Goal: Check status: Check status

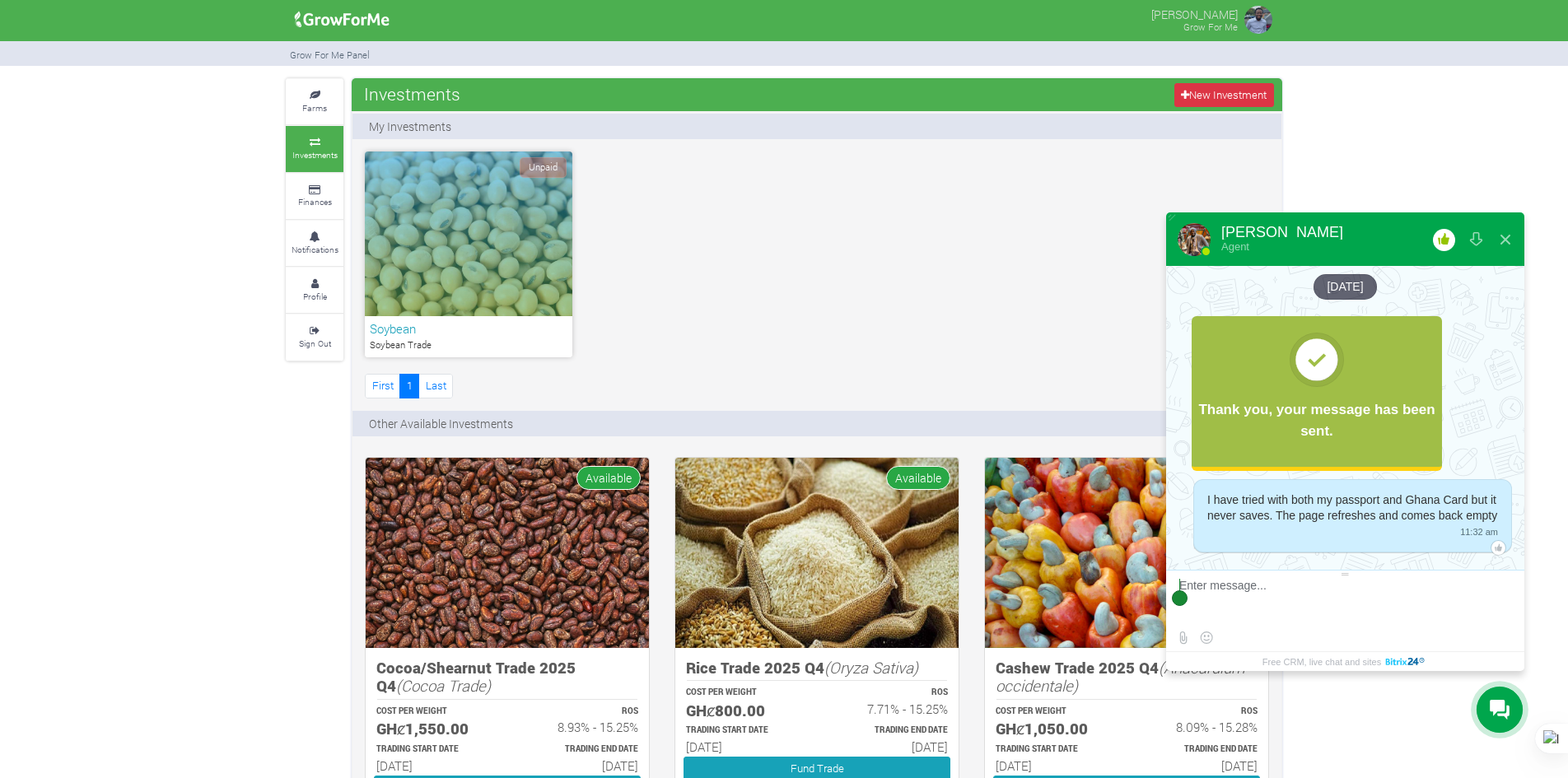
scroll to position [4327, 0]
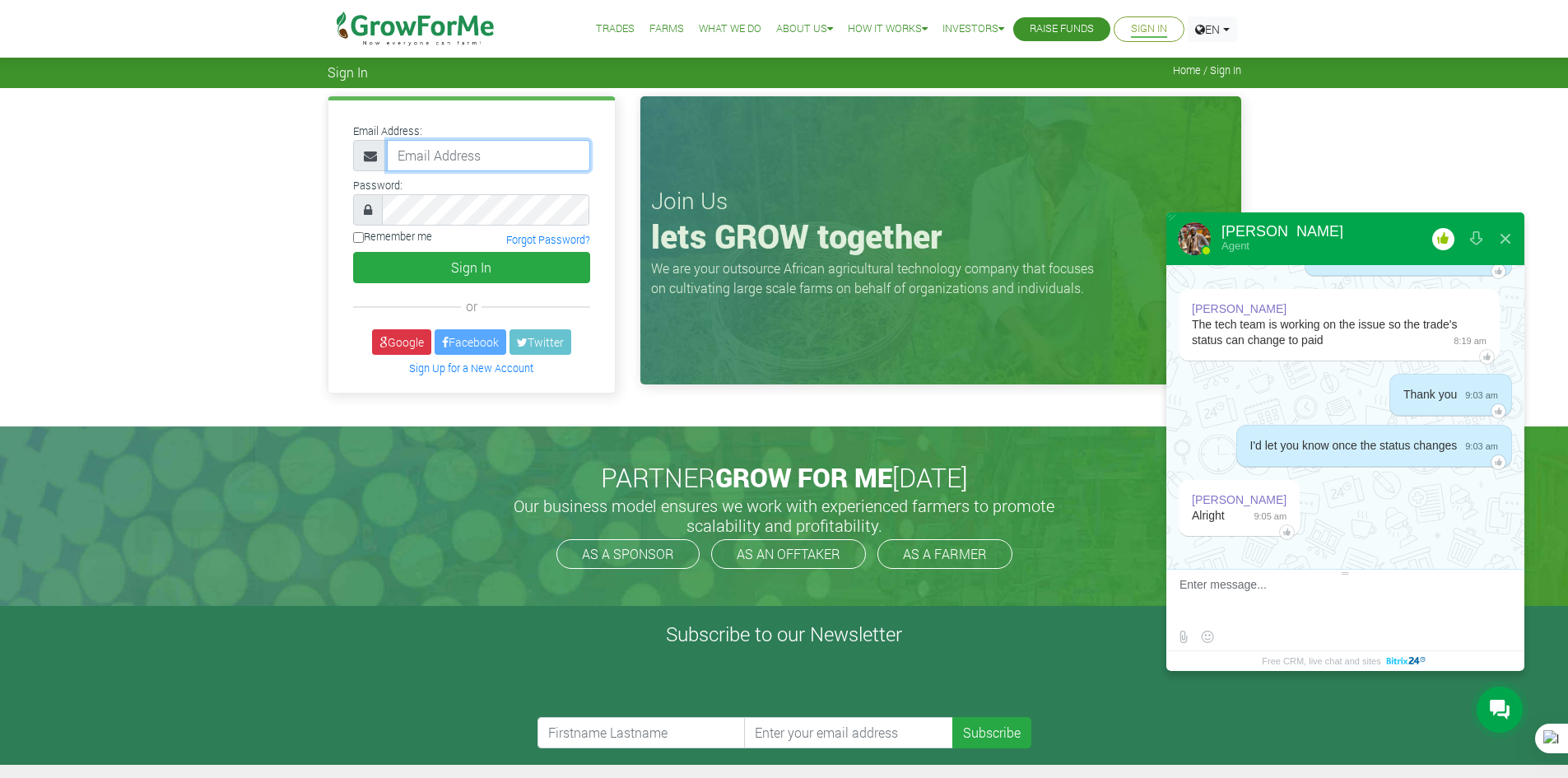
click at [469, 167] on input "email" at bounding box center [488, 155] width 203 height 31
type input "233241790365@growforme.com"
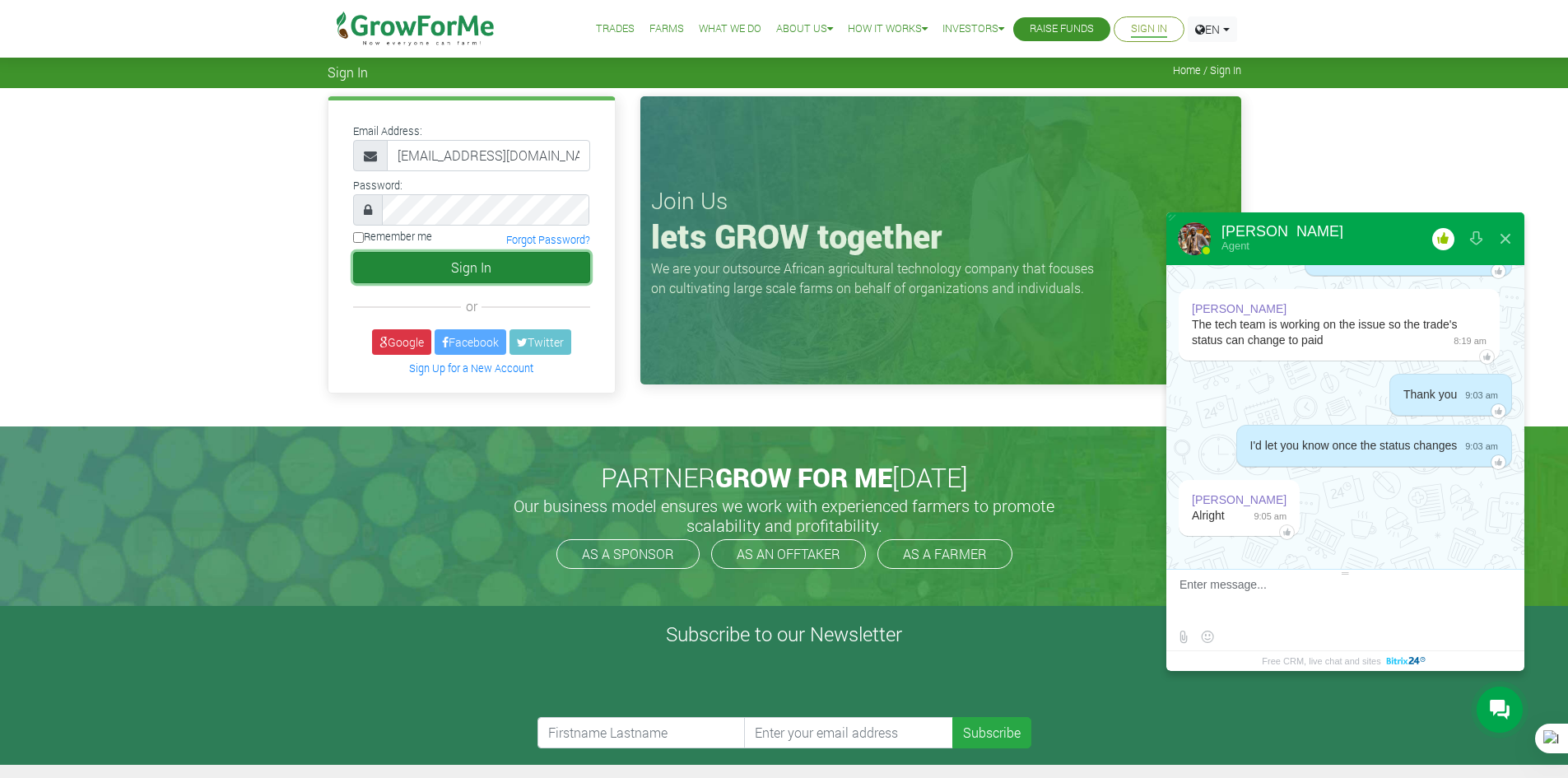
click at [469, 272] on button "Sign In" at bounding box center [471, 267] width 237 height 31
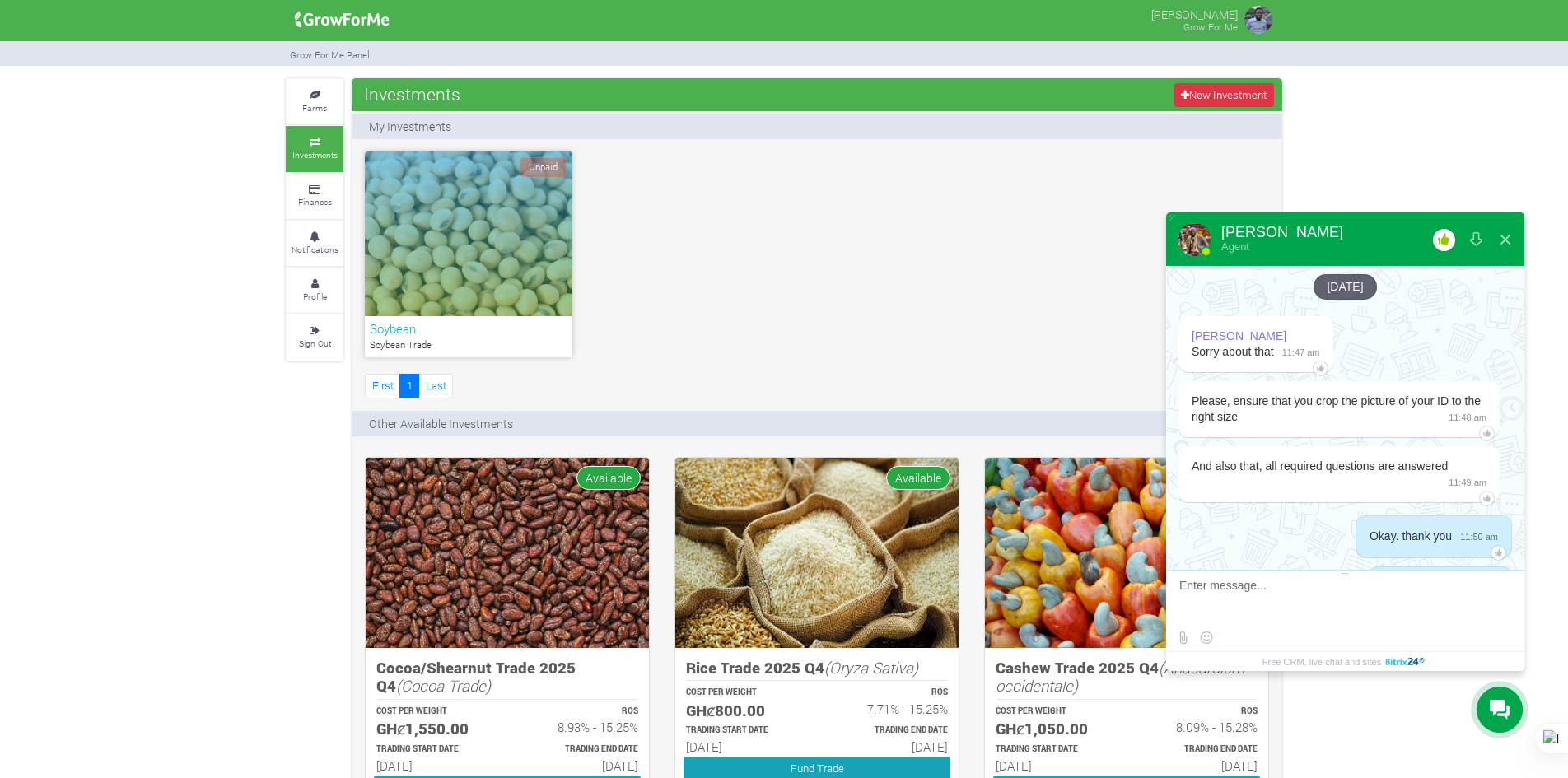
scroll to position [3485, 0]
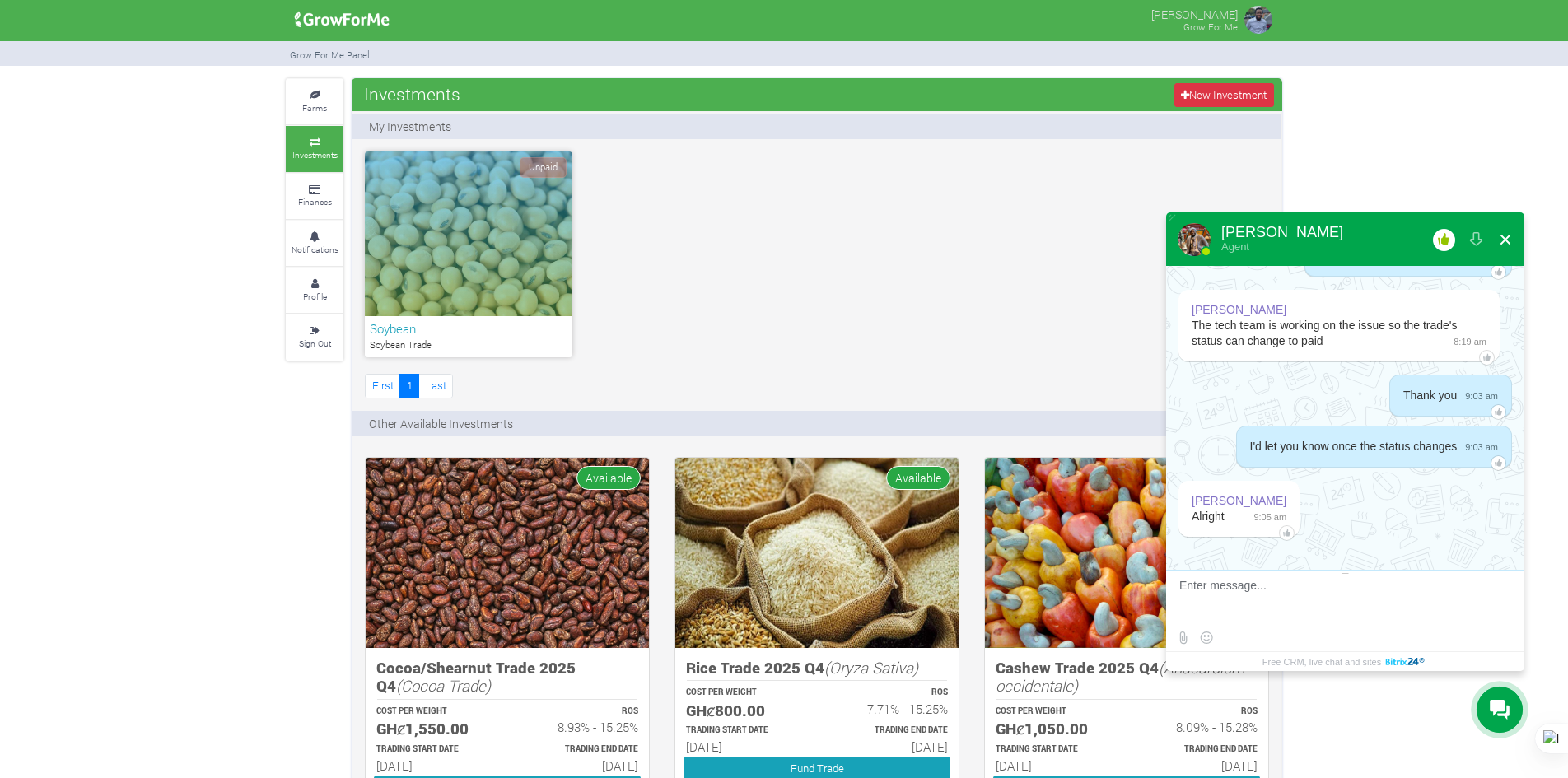
click at [1501, 231] on button at bounding box center [1505, 240] width 29 height 40
